Goal: Information Seeking & Learning: Learn about a topic

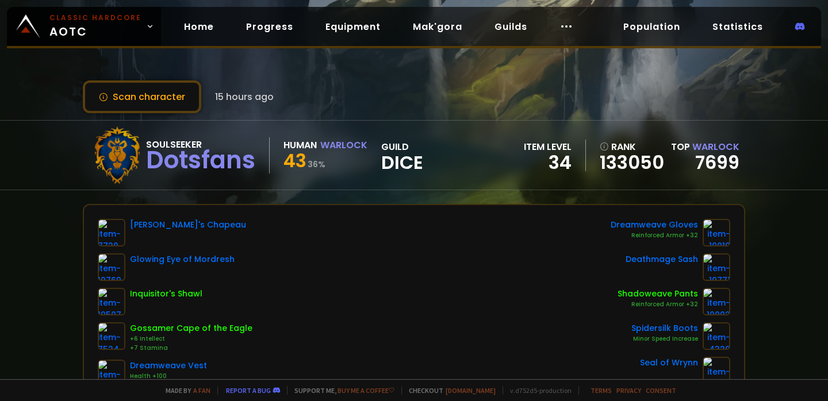
click at [449, 79] on div "Scan character 15 hours ago Soulseeker Dotsfans Human Warlock 43 36 % guild Dic…" at bounding box center [414, 189] width 828 height 379
drag, startPoint x: 381, startPoint y: 156, endPoint x: 433, endPoint y: 160, distance: 52.5
click at [433, 160] on div "Soulseeker Dotsfans Human Warlock 43 36 % guild Dice item level 34 rank 133050 …" at bounding box center [414, 155] width 662 height 69
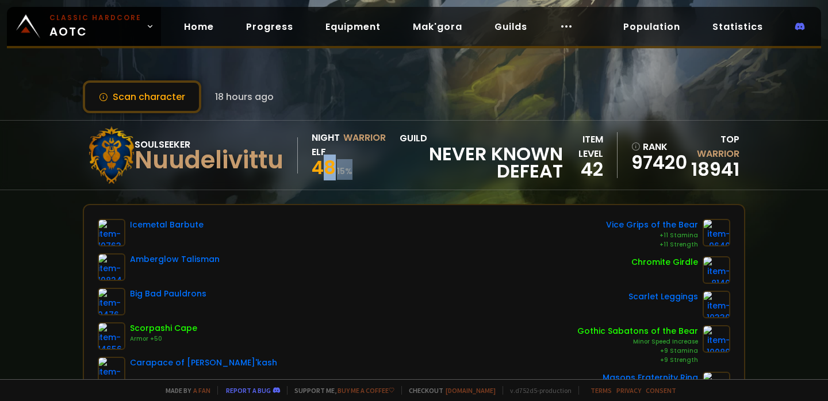
drag, startPoint x: 316, startPoint y: 170, endPoint x: 362, endPoint y: 170, distance: 45.4
click at [362, 170] on div "48 15 %" at bounding box center [349, 169] width 74 height 21
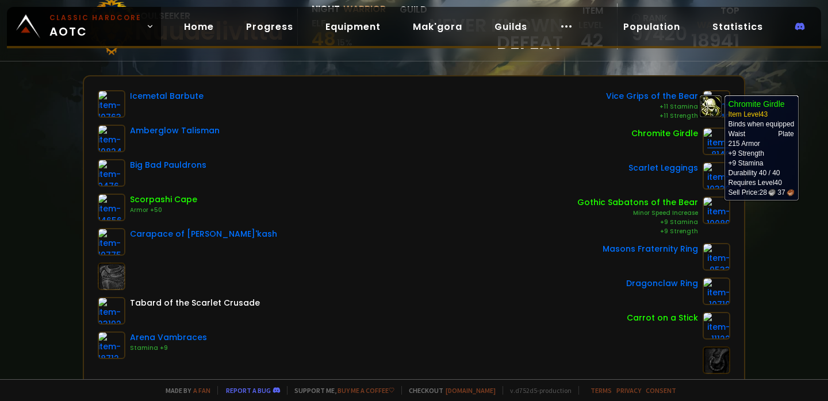
scroll to position [117, 0]
